Goal: Information Seeking & Learning: Understand process/instructions

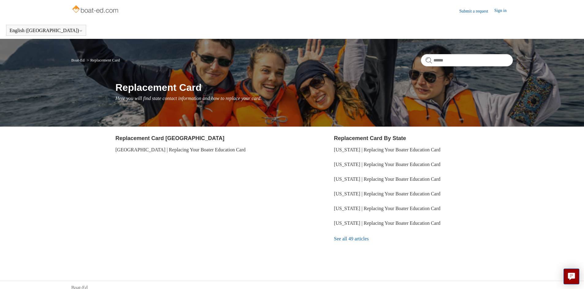
click at [353, 237] on link "See all 49 articles" at bounding box center [423, 239] width 179 height 17
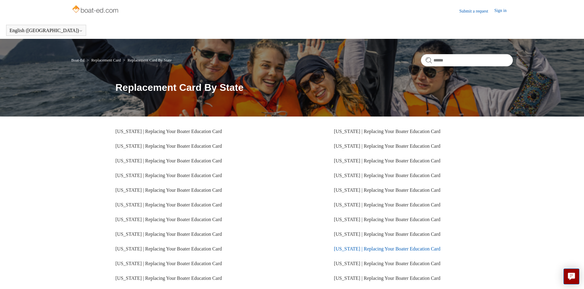
click at [361, 249] on link "North Carolina | Replacing Your Boater Education Card" at bounding box center [387, 249] width 106 height 5
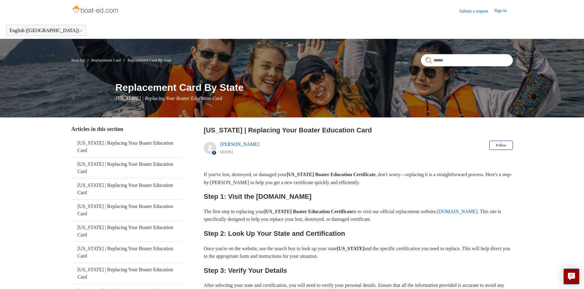
click at [437, 214] on link "ilostmycard.com" at bounding box center [457, 211] width 40 height 5
